Goal: Navigation & Orientation: Find specific page/section

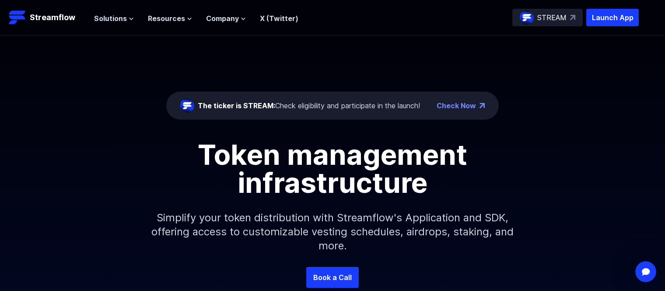
click at [331, 49] on div "The ticker is STREAM: Check eligibility and participate in the launch! Check No…" at bounding box center [332, 150] width 665 height 231
click at [145, 20] on ul "Solutions Overview Streamflow features an all-in-one token distribution platfor…" at bounding box center [196, 18] width 204 height 11
click at [153, 16] on span "Resources" at bounding box center [166, 18] width 37 height 11
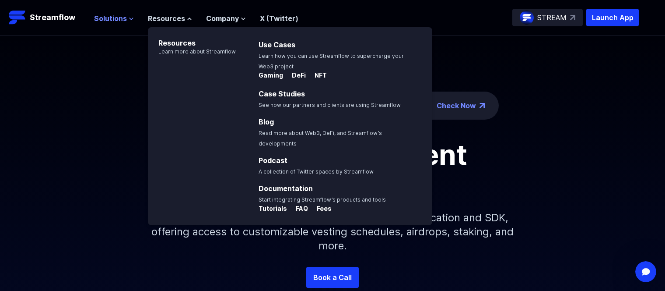
click at [113, 18] on span "Solutions" at bounding box center [110, 18] width 33 height 11
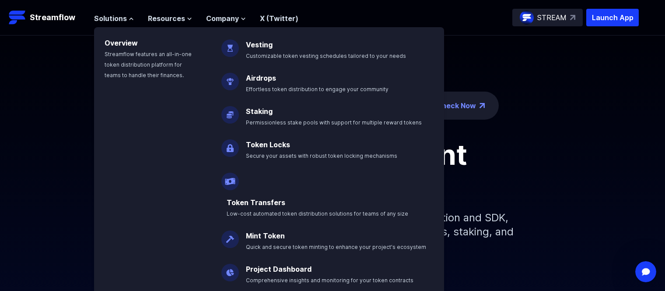
click at [234, 145] on img at bounding box center [231, 144] width 18 height 25
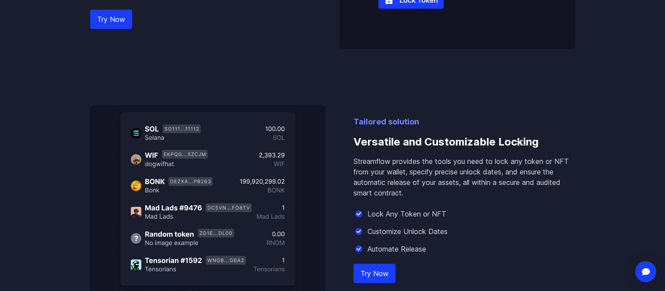
scroll to position [525, 0]
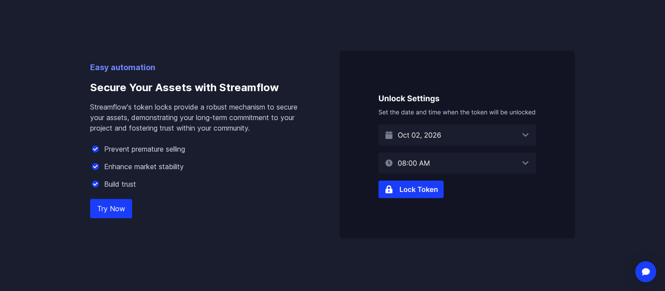
click at [467, 135] on img at bounding box center [458, 144] width 236 height 187
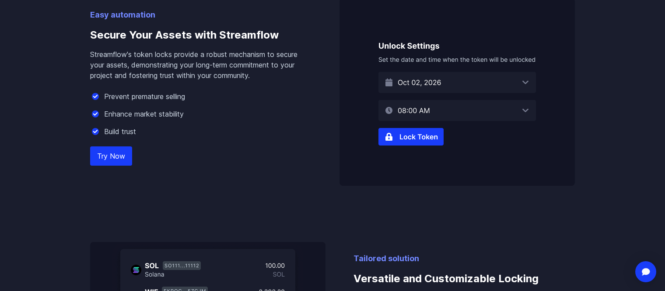
scroll to position [569, 0]
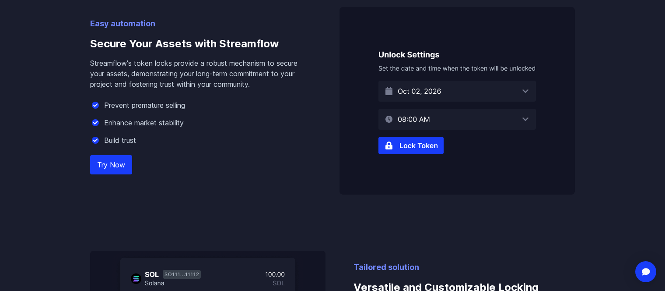
click at [104, 156] on link "Try Now" at bounding box center [111, 164] width 42 height 19
